Goal: Contribute content: Add original content to the website for others to see

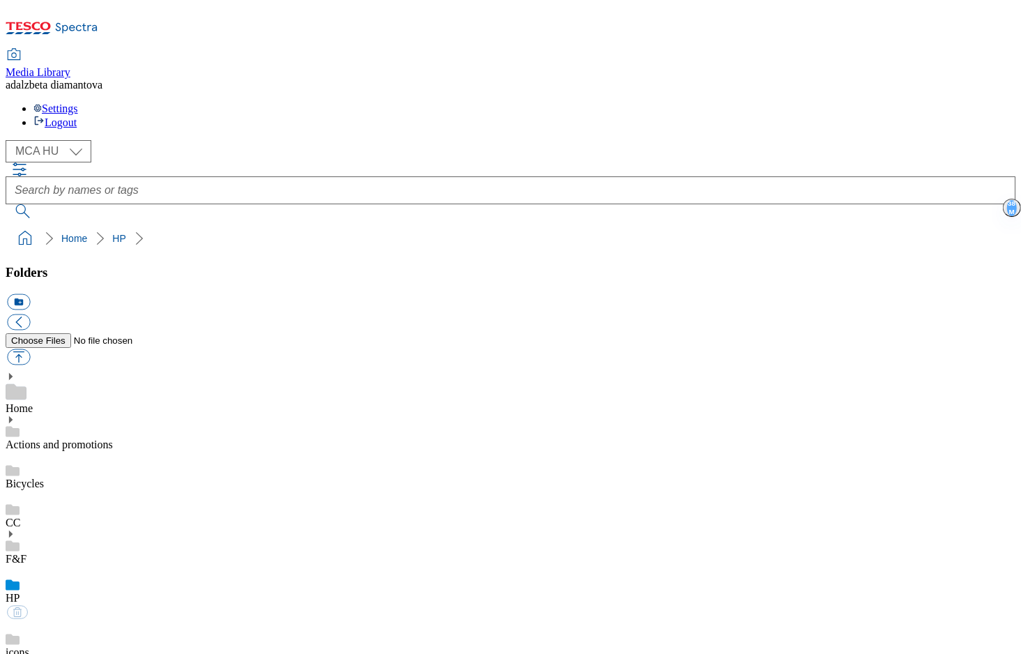
select select "flare-mca-hu"
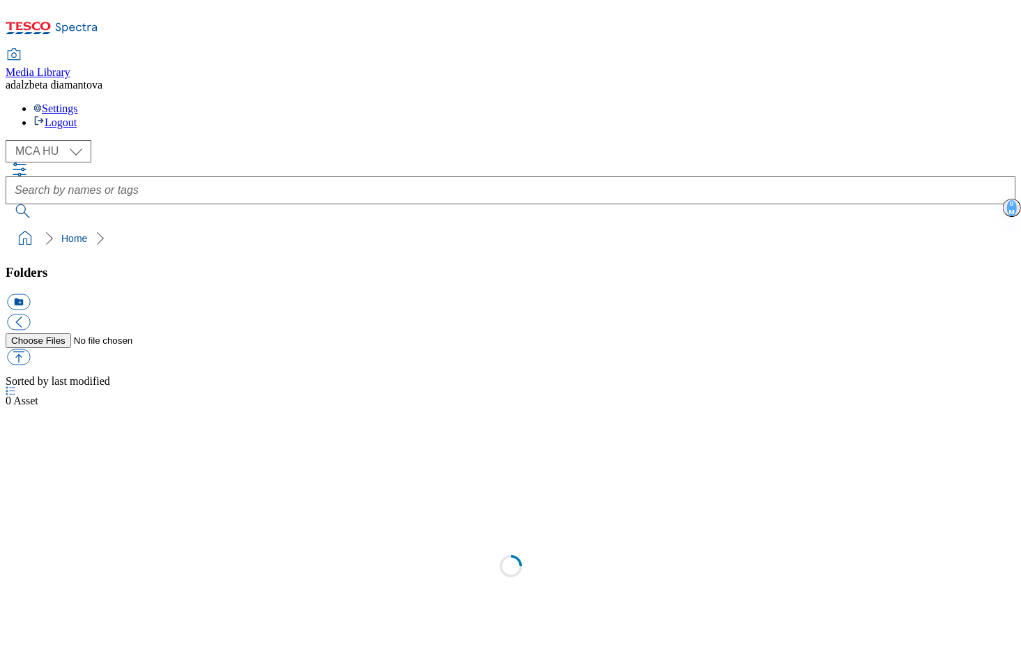
select select "flare-mca-hu"
click at [93, 454] on link "Actions and promotions" at bounding box center [59, 460] width 107 height 12
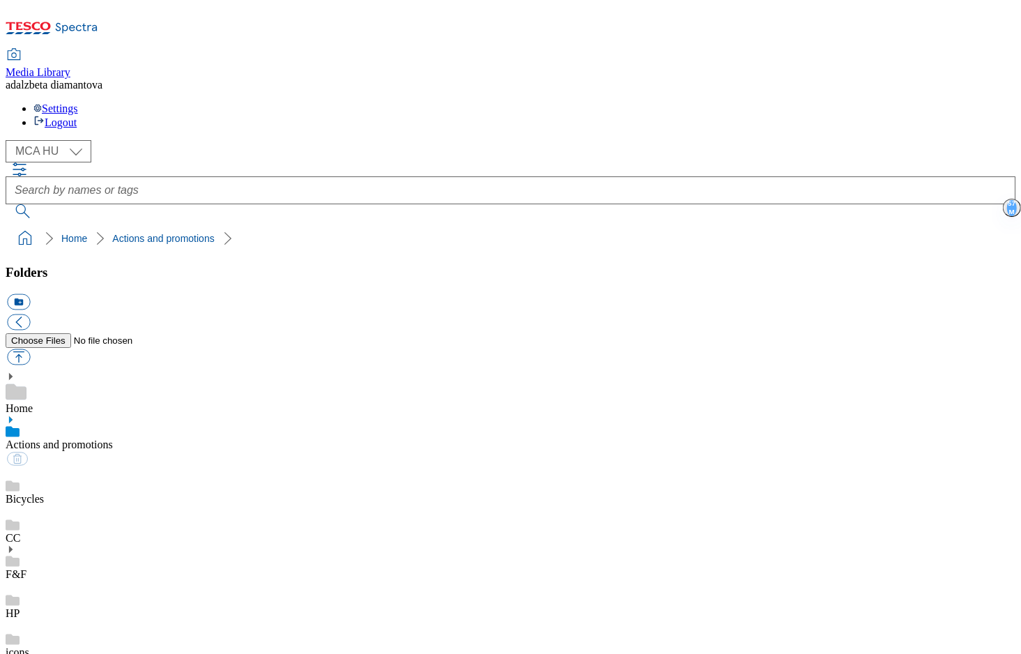
click at [13, 416] on use at bounding box center [10, 419] width 3 height 7
click at [40, 493] on link "15years" at bounding box center [23, 499] width 35 height 12
drag, startPoint x: 173, startPoint y: 188, endPoint x: 181, endPoint y: 185, distance: 8.2
click at [174, 368] on div "Home Actions and promotions 15years Bicycles CC F&F HP icons lego PDF preview p…" at bounding box center [511, 664] width 1010 height 593
click at [30, 349] on button "button" at bounding box center [18, 357] width 23 height 16
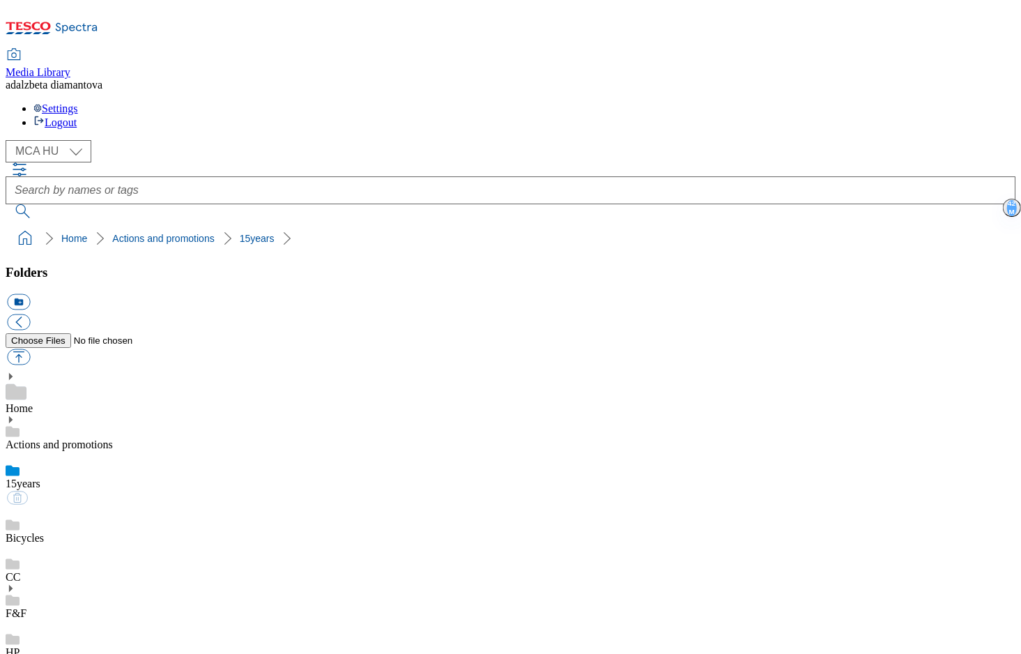
type input "C:\fakepath\hu-26wk-15y01.png"
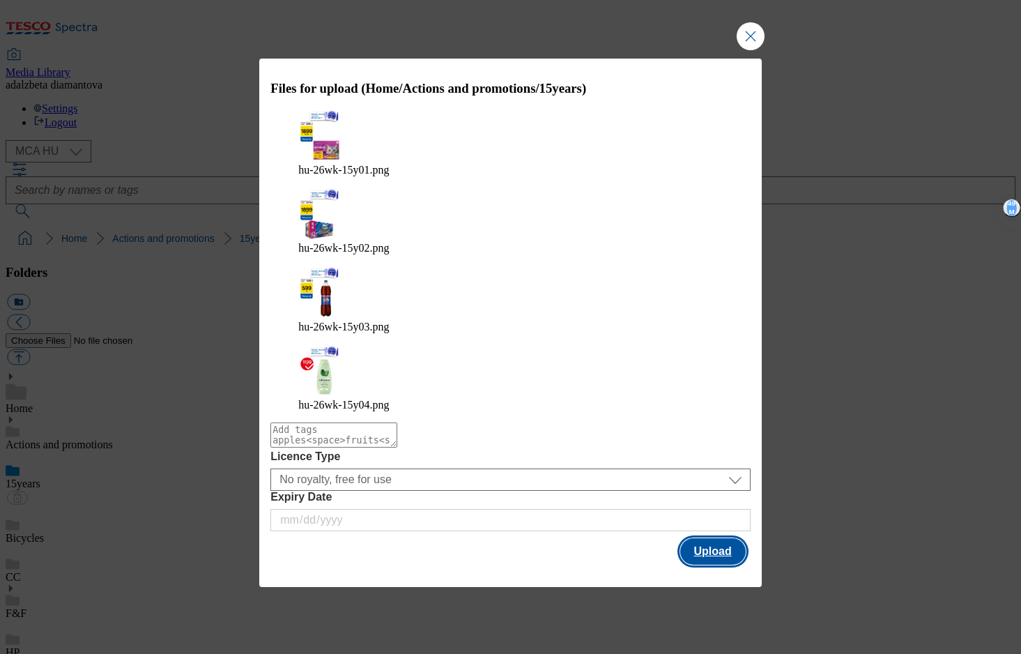
click at [715, 538] on button "Upload" at bounding box center [713, 551] width 66 height 26
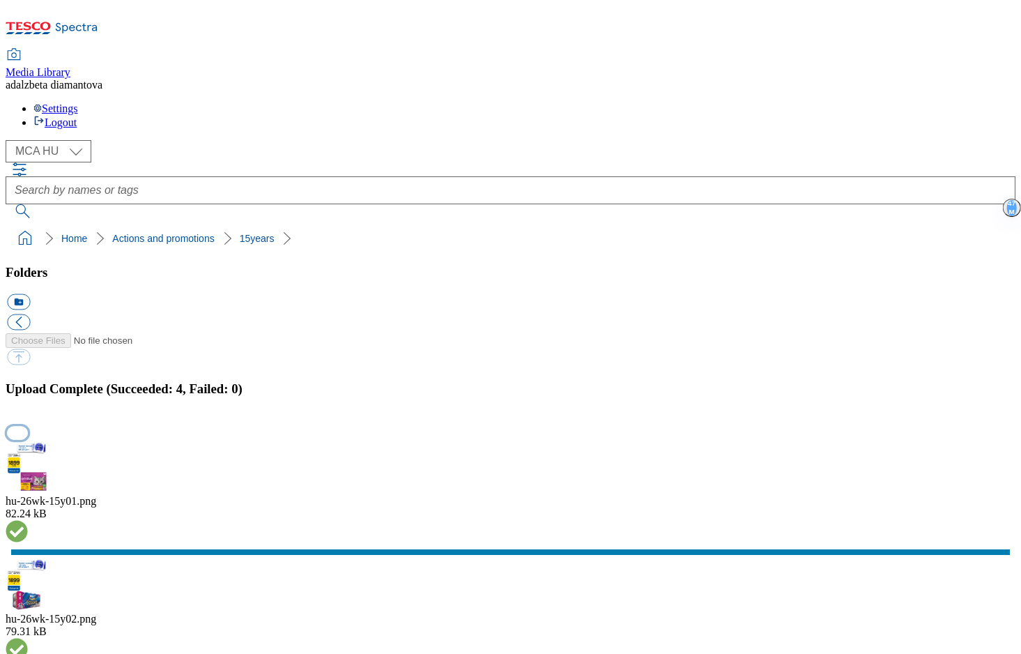
click at [28, 426] on button "button" at bounding box center [17, 432] width 21 height 13
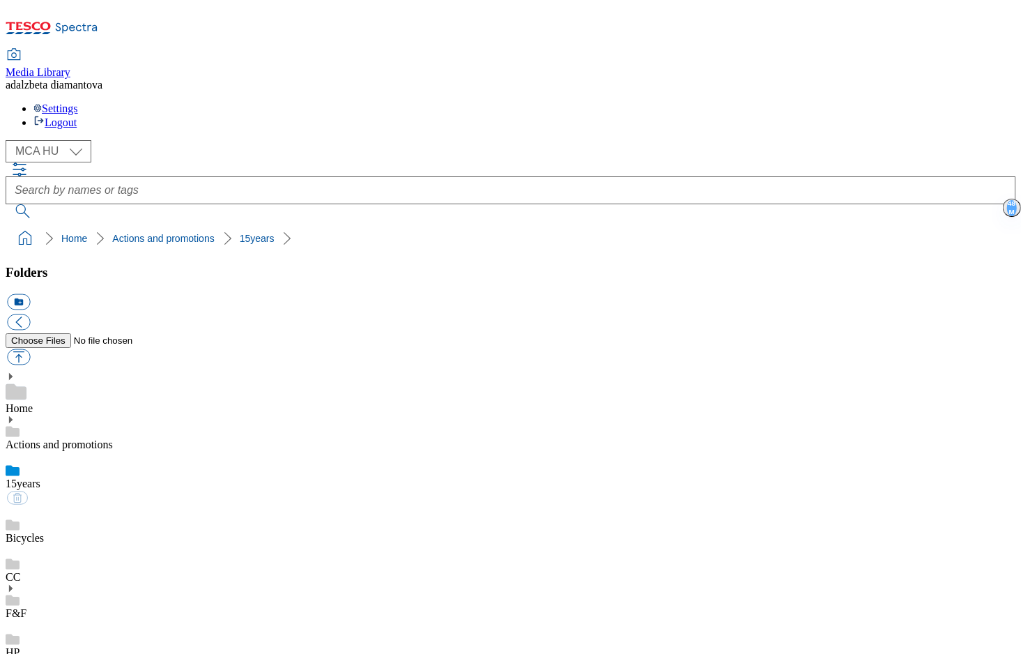
click at [44, 532] on link "Bicycles" at bounding box center [25, 538] width 38 height 12
click at [40, 478] on link "15years" at bounding box center [23, 484] width 35 height 12
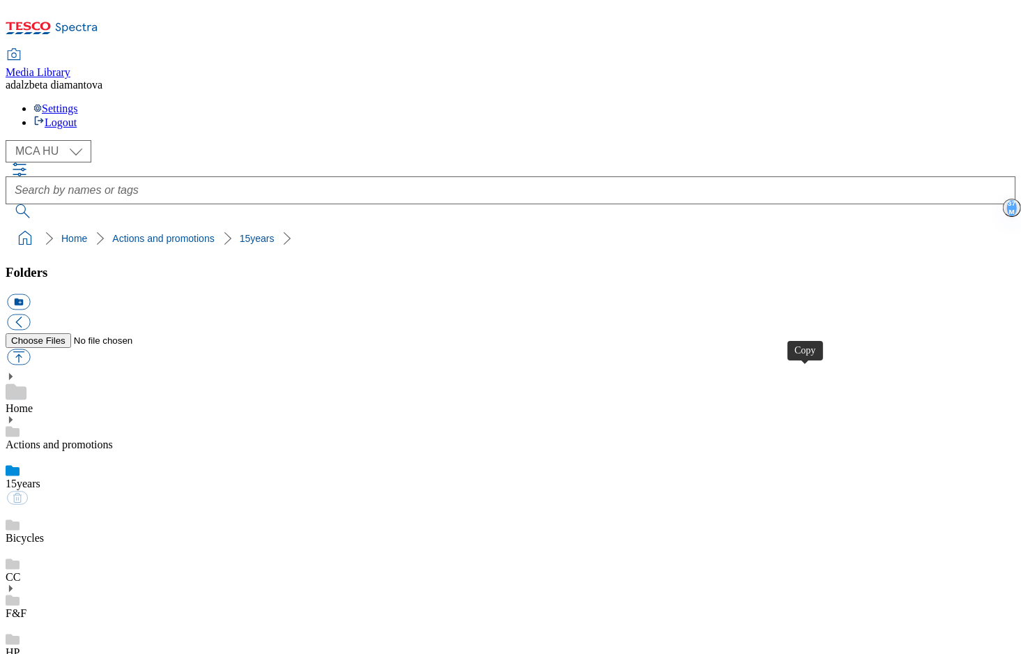
drag, startPoint x: 590, startPoint y: 205, endPoint x: 606, endPoint y: 204, distance: 16.0
checkbox input "true"
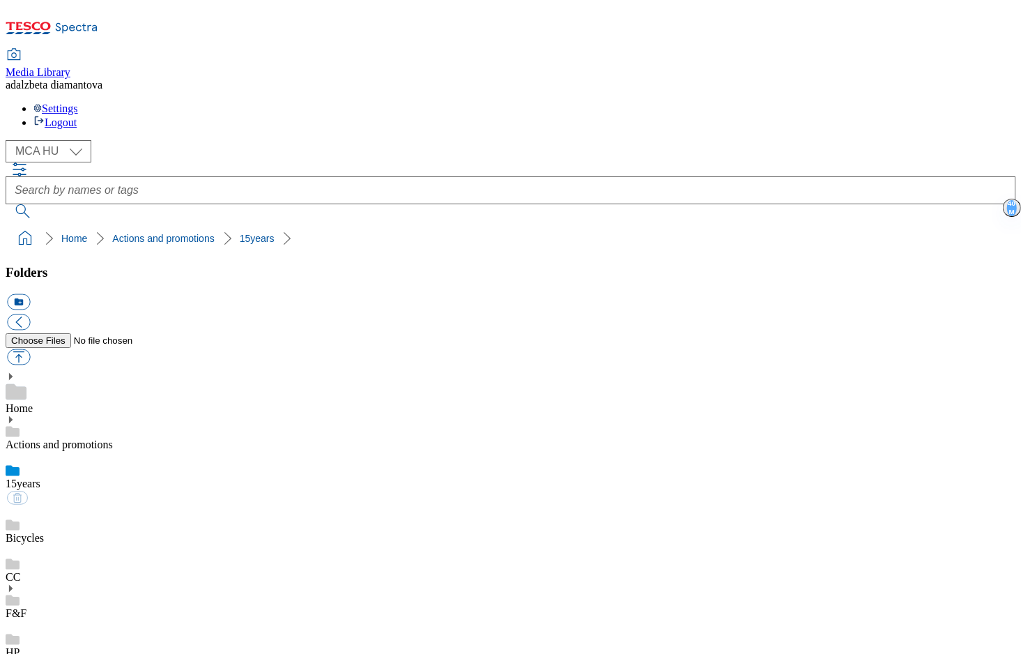
type input "C:\fakepath\Frame 2 (24).png"
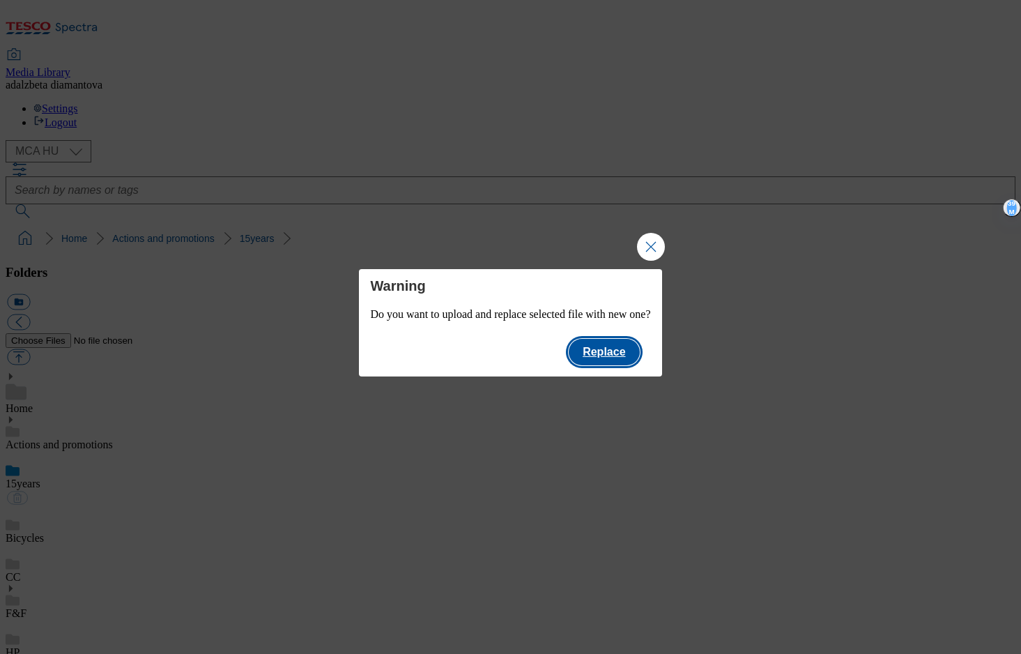
click at [639, 359] on button "Replace" at bounding box center [604, 352] width 70 height 26
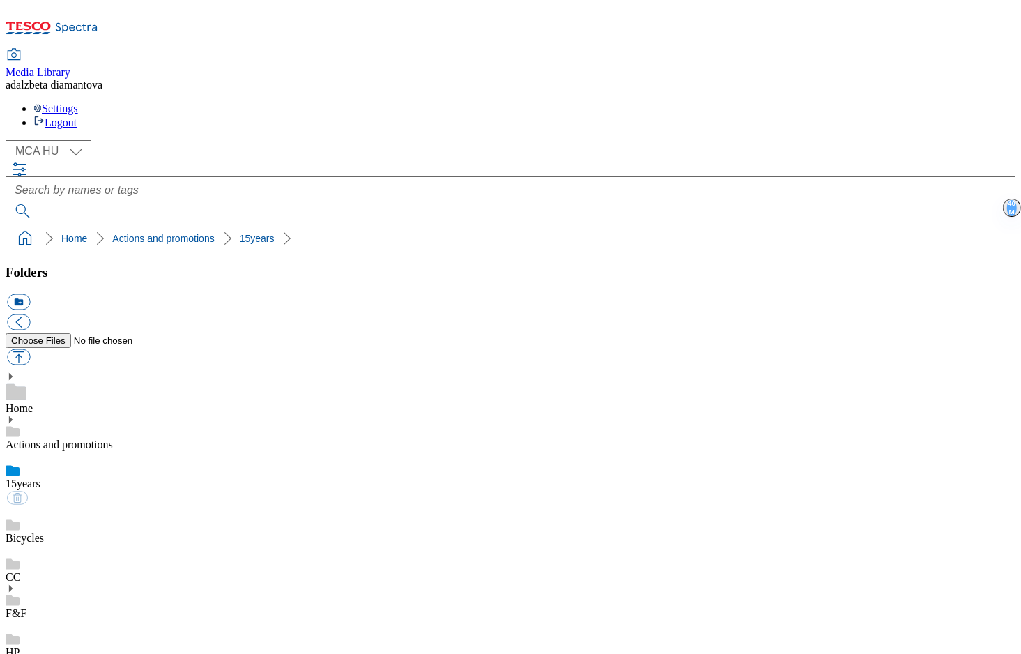
checkbox input "true"
checkbox input "false"
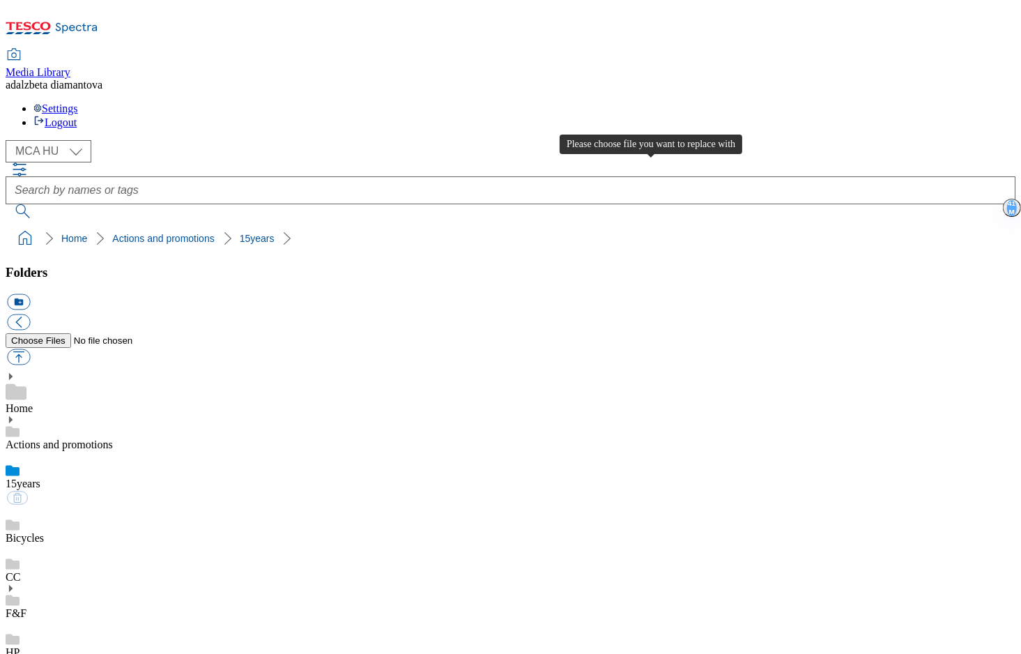
type input "C:\fakepath\Frame 2 (28).png"
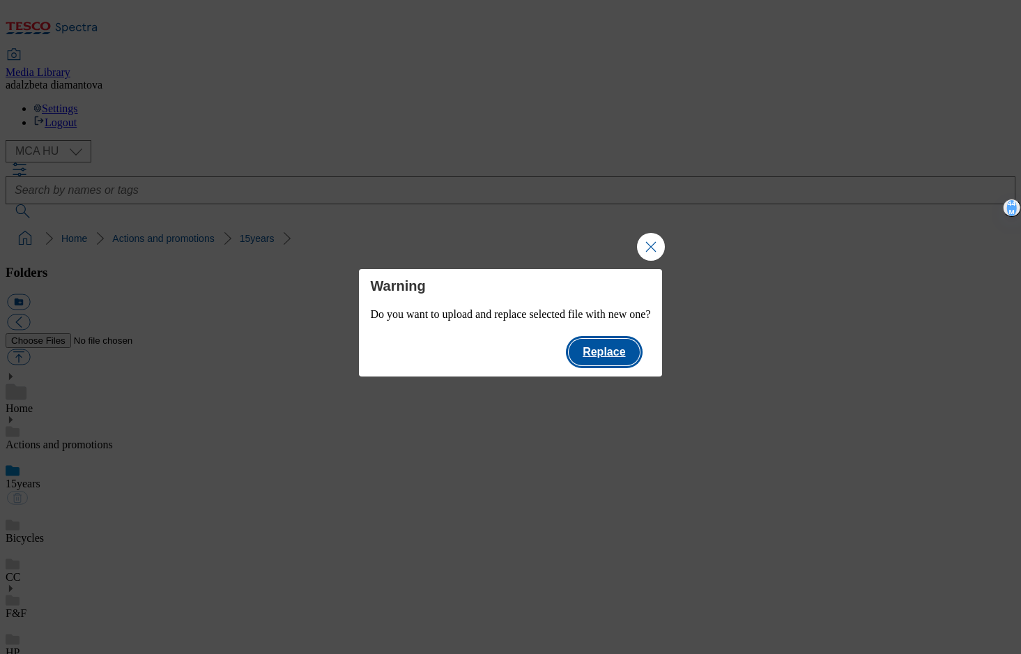
click at [612, 353] on button "Replace" at bounding box center [604, 352] width 70 height 26
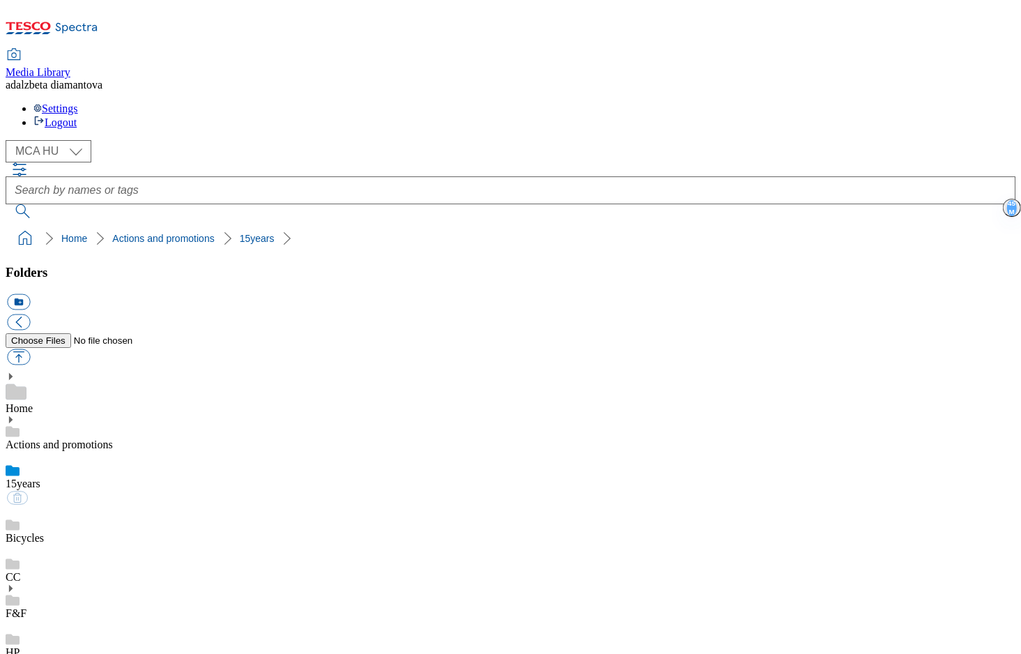
checkbox input "false"
checkbox input "true"
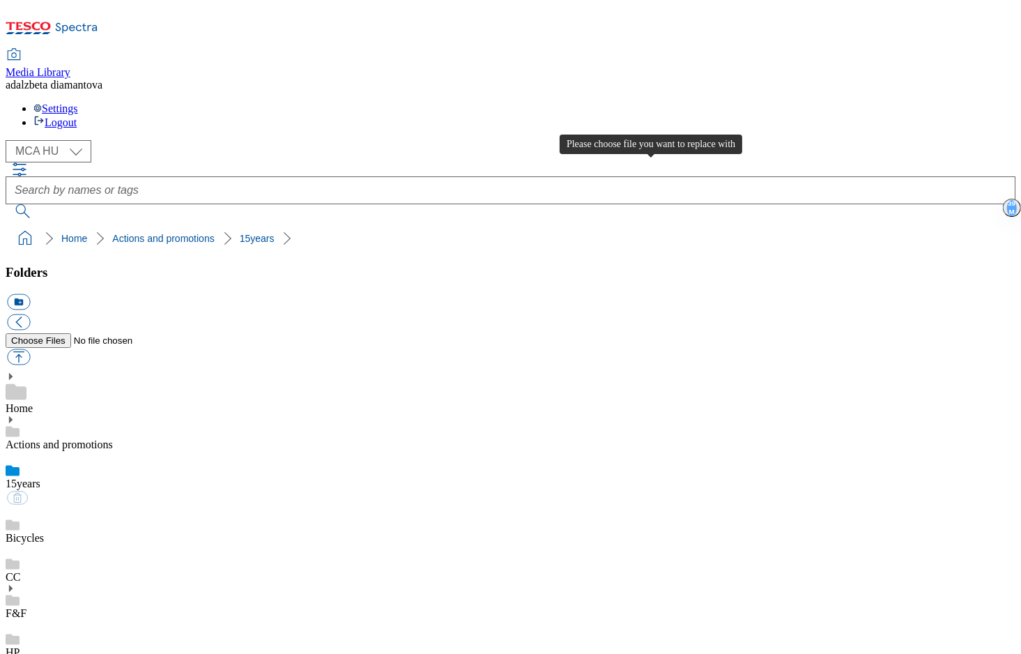
type input "C:\fakepath\Frame 2 (29).png"
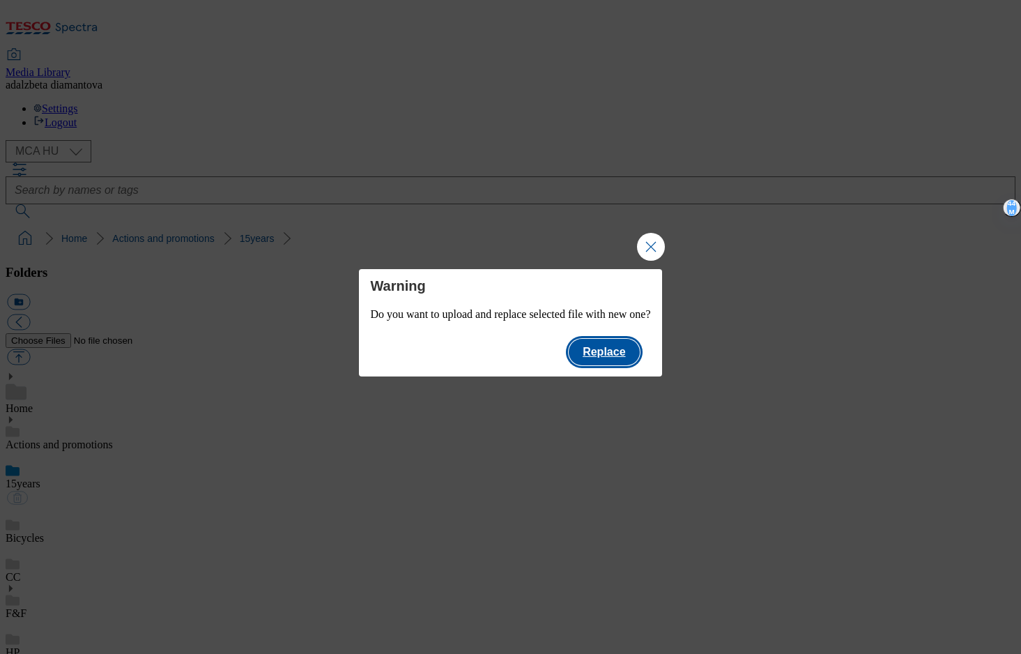
click at [627, 361] on button "Replace" at bounding box center [604, 352] width 70 height 26
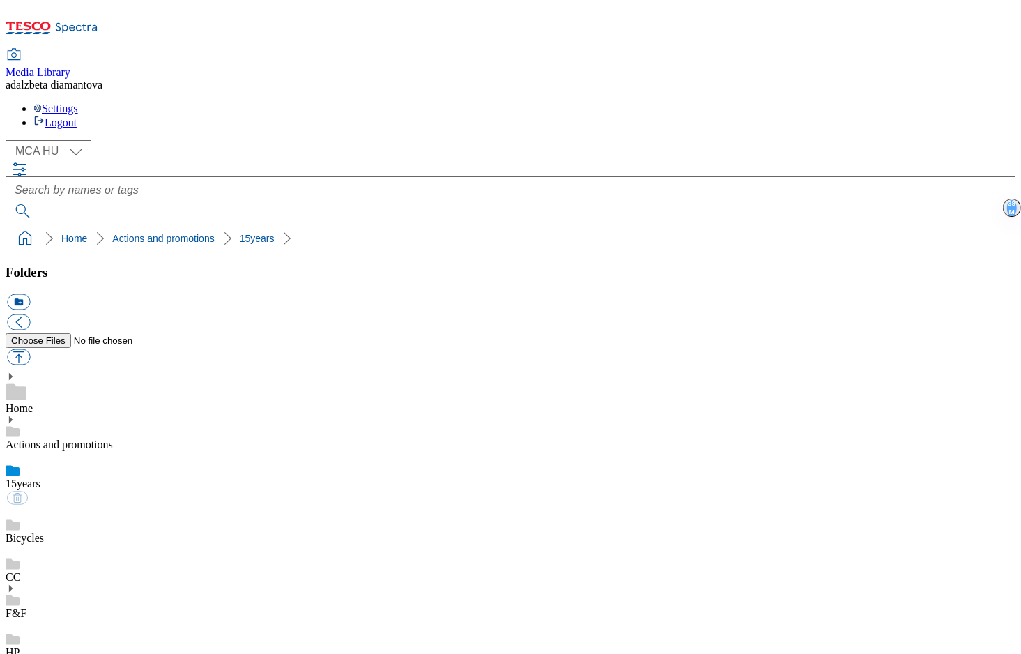
checkbox input "false"
checkbox input "true"
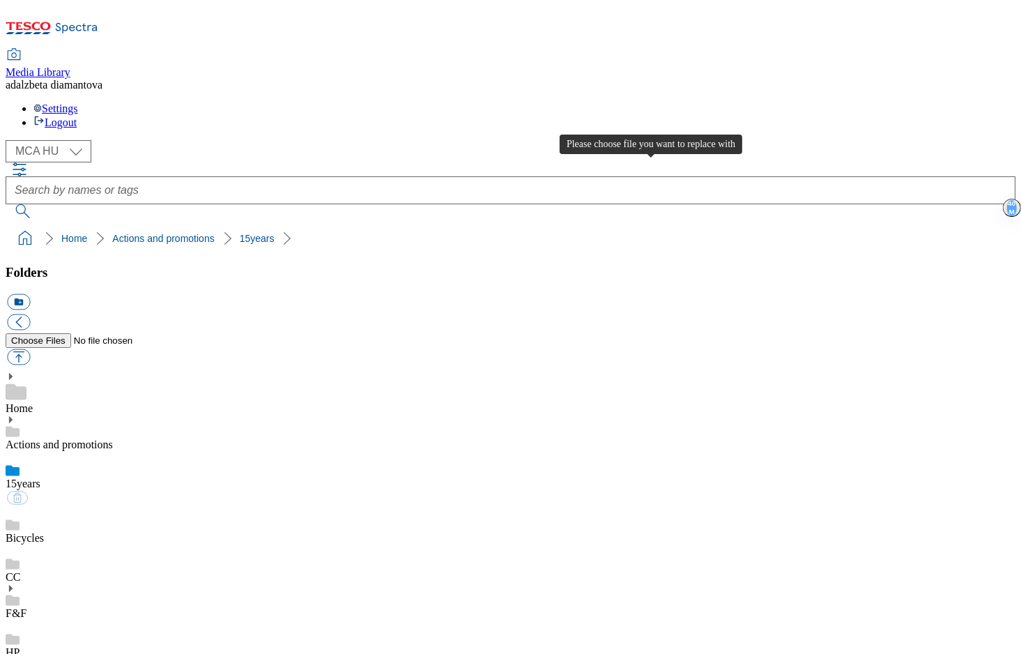
type input "C:\fakepath\Frame 2 (30).png"
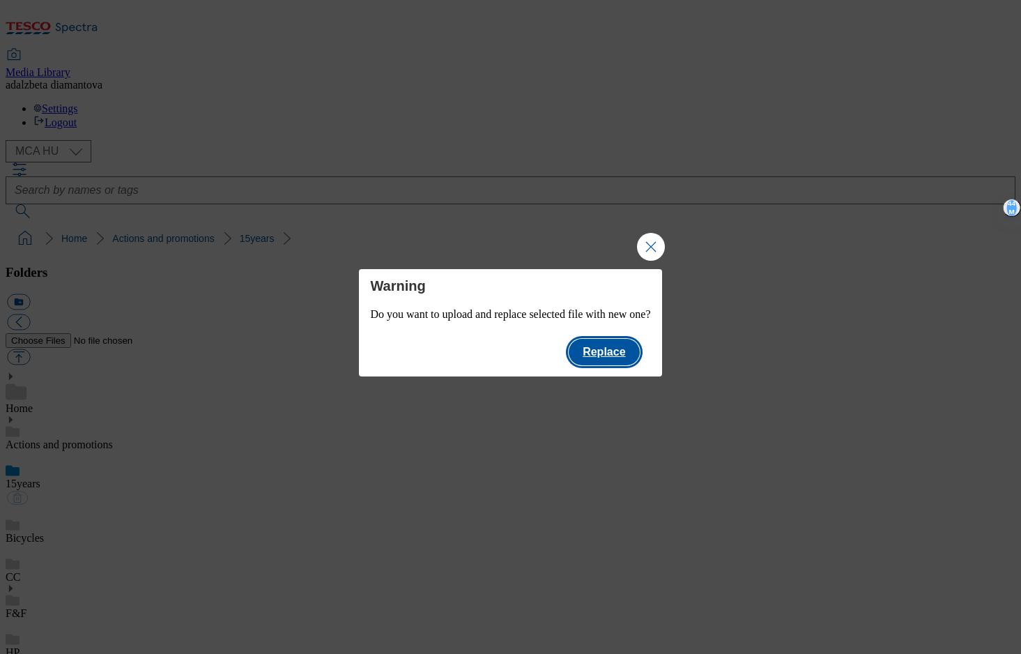
click at [627, 353] on button "Replace" at bounding box center [604, 352] width 70 height 26
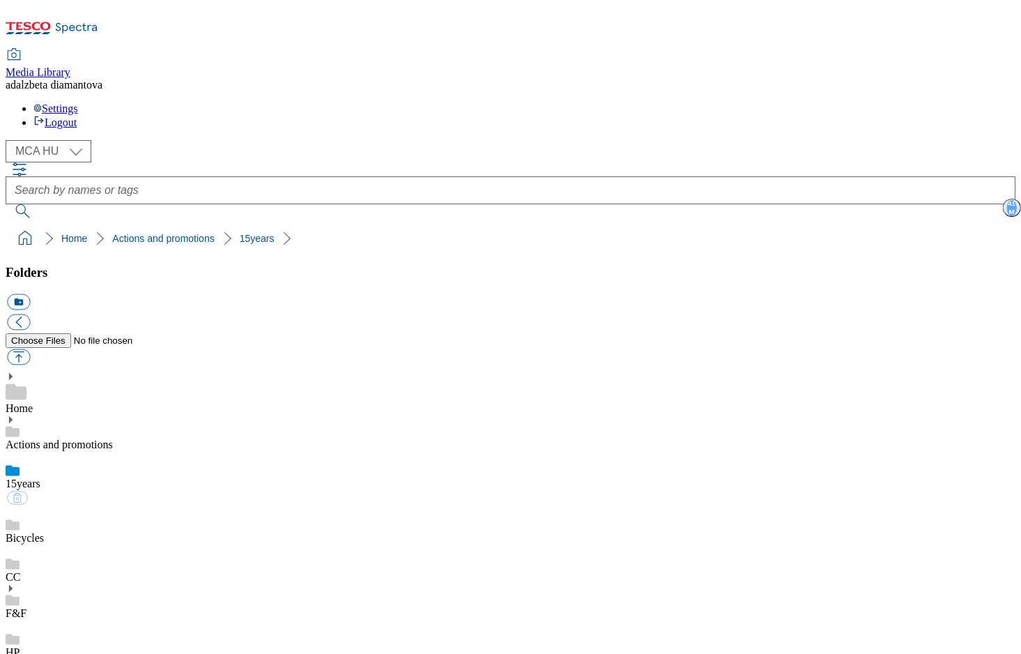
checkbox input "false"
